Goal: Task Accomplishment & Management: Manage account settings

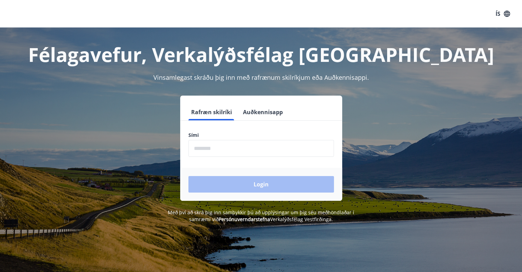
click at [212, 149] on input "phone" at bounding box center [262, 148] width 146 height 17
type input "********"
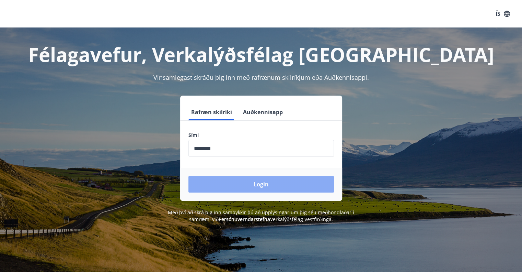
click at [264, 186] on button "Login" at bounding box center [262, 184] width 146 height 16
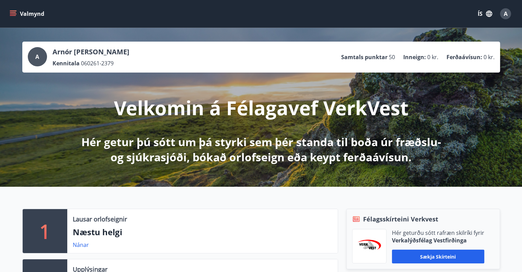
click at [214, 199] on div "1 Lausar orlofseignir Næstu helgi Nánar Upplýsingar Spurt og svarað Nánar Félag…" at bounding box center [261, 252] width 522 height 133
